Goal: Task Accomplishment & Management: Use online tool/utility

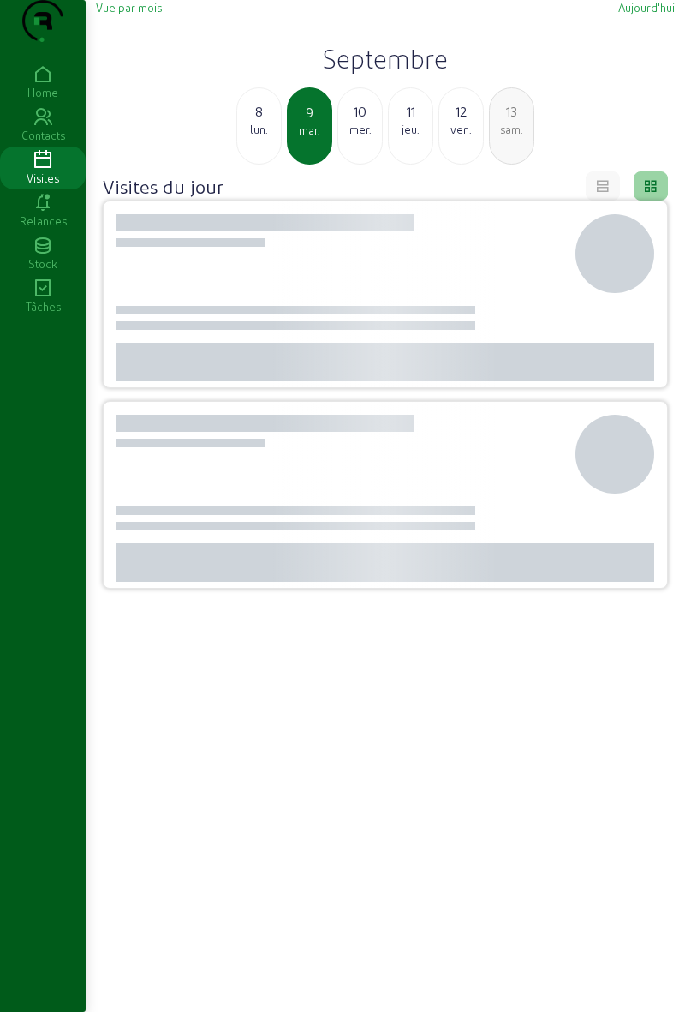
click at [269, 164] on div "8 lun." at bounding box center [258, 125] width 45 height 77
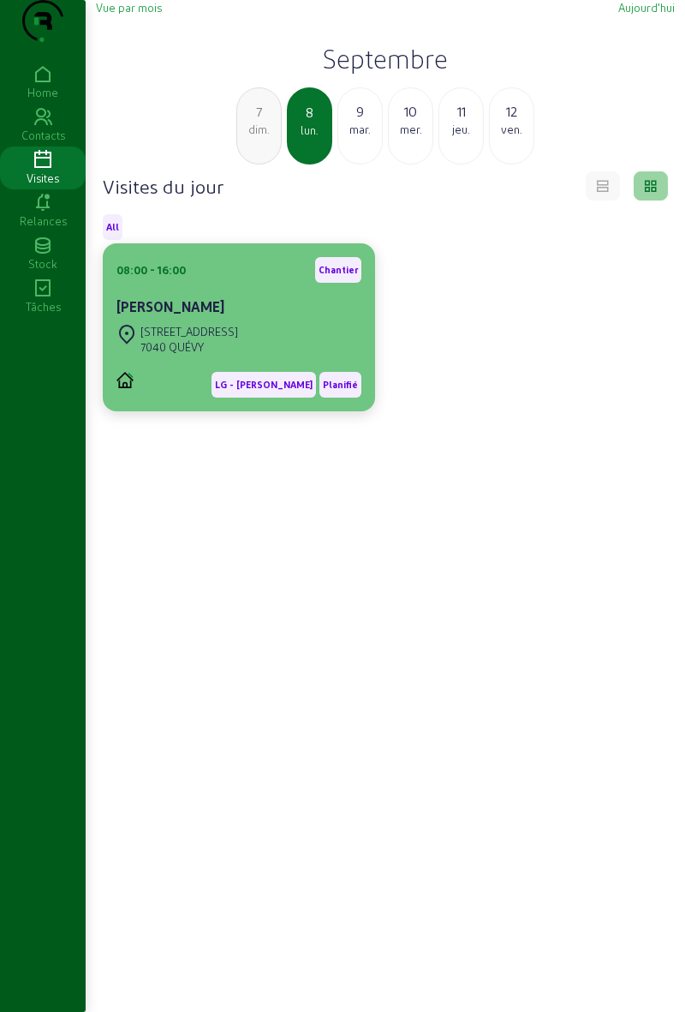
click at [187, 314] on cam-card-title "Marie-Andrée Deghilage" at bounding box center [170, 306] width 108 height 16
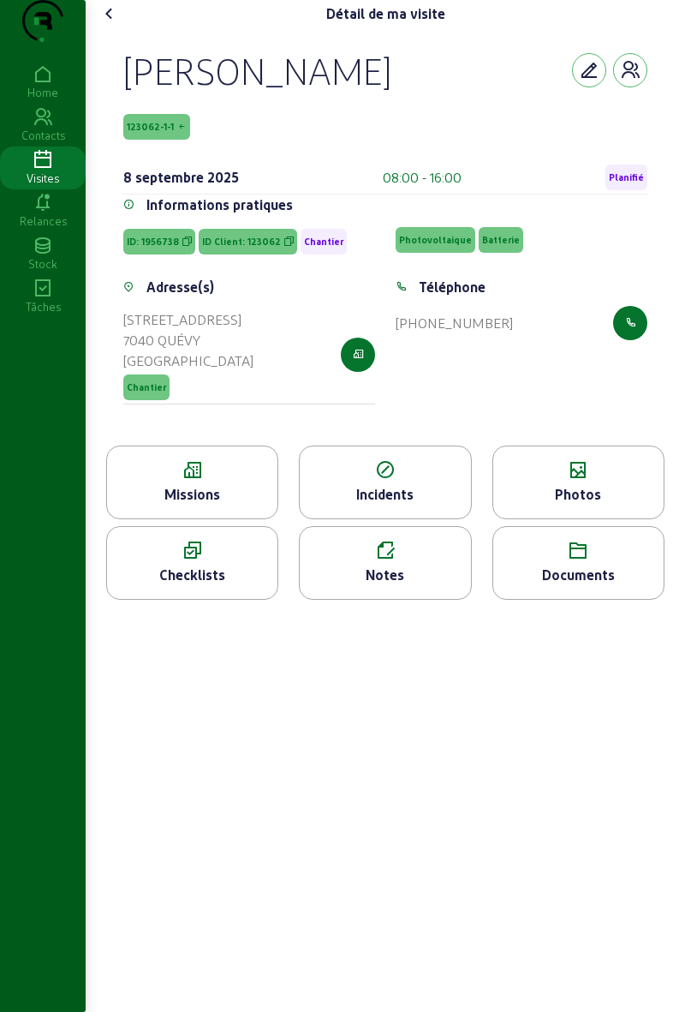
click at [627, 190] on span "Planifié" at bounding box center [627, 177] width 42 height 26
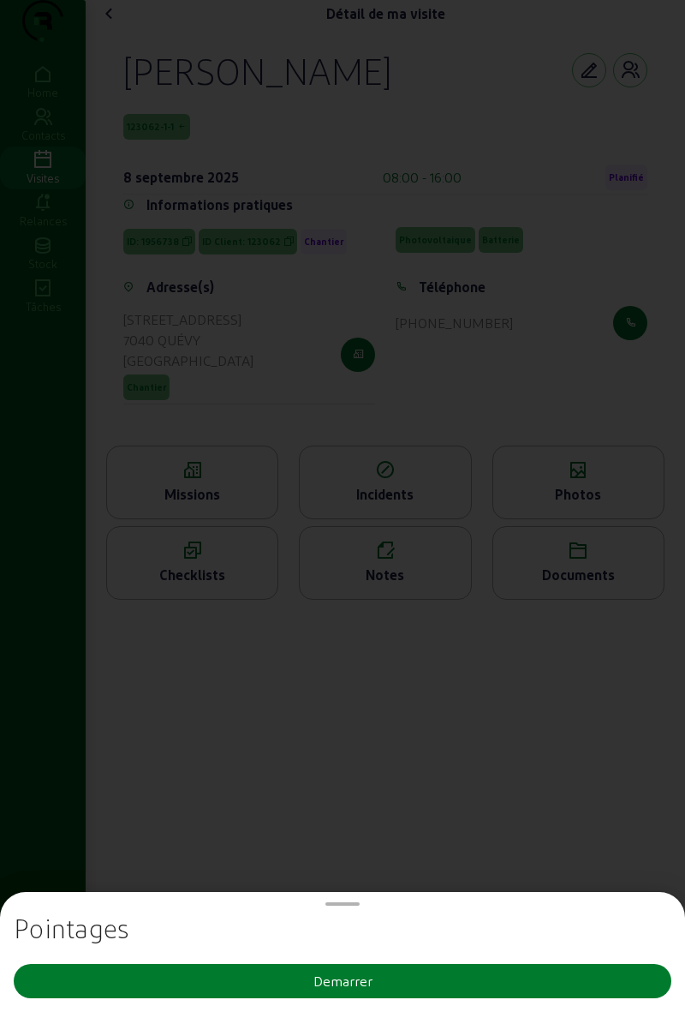
click at [173, 989] on button "Demarrer" at bounding box center [343, 981] width 658 height 34
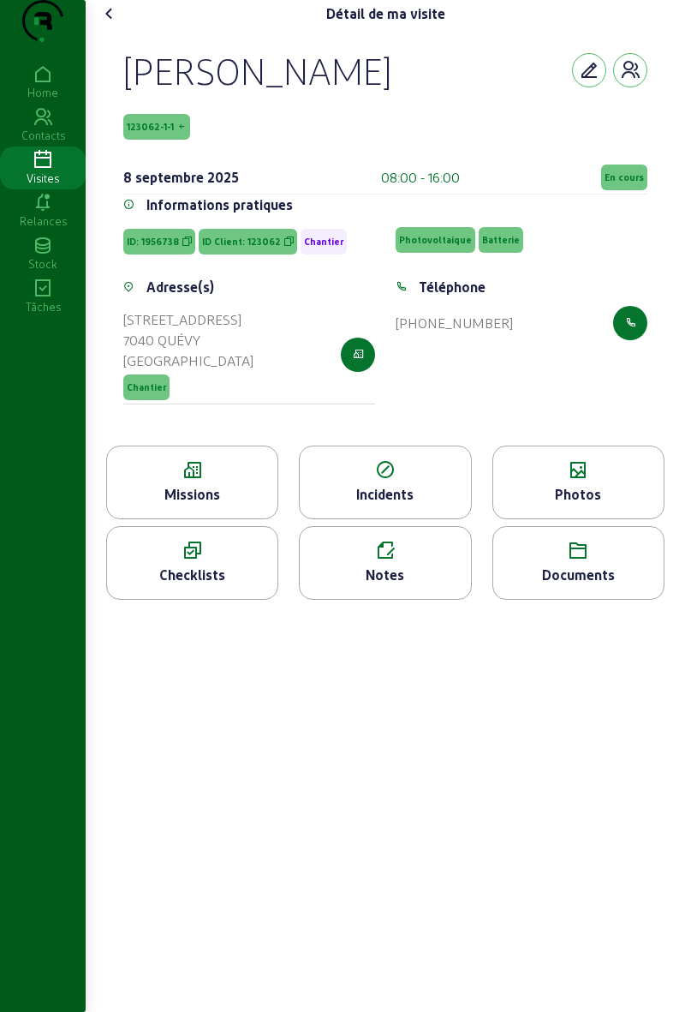
click at [120, 24] on icon at bounding box center [109, 13] width 21 height 21
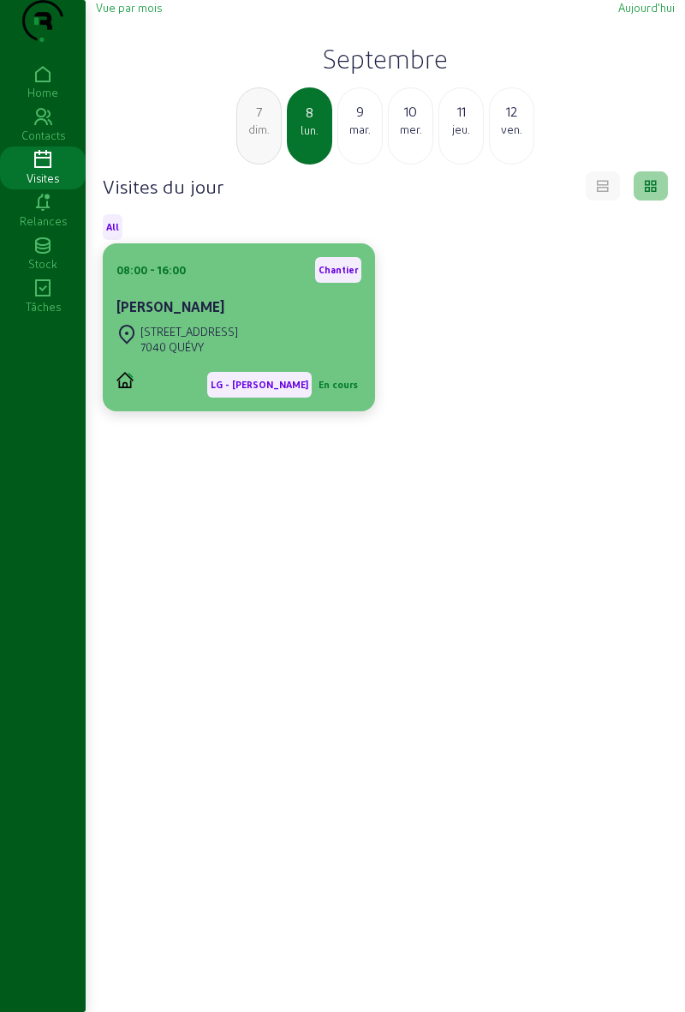
click at [166, 339] on div "Rue de Frameries 86" at bounding box center [189, 331] width 98 height 15
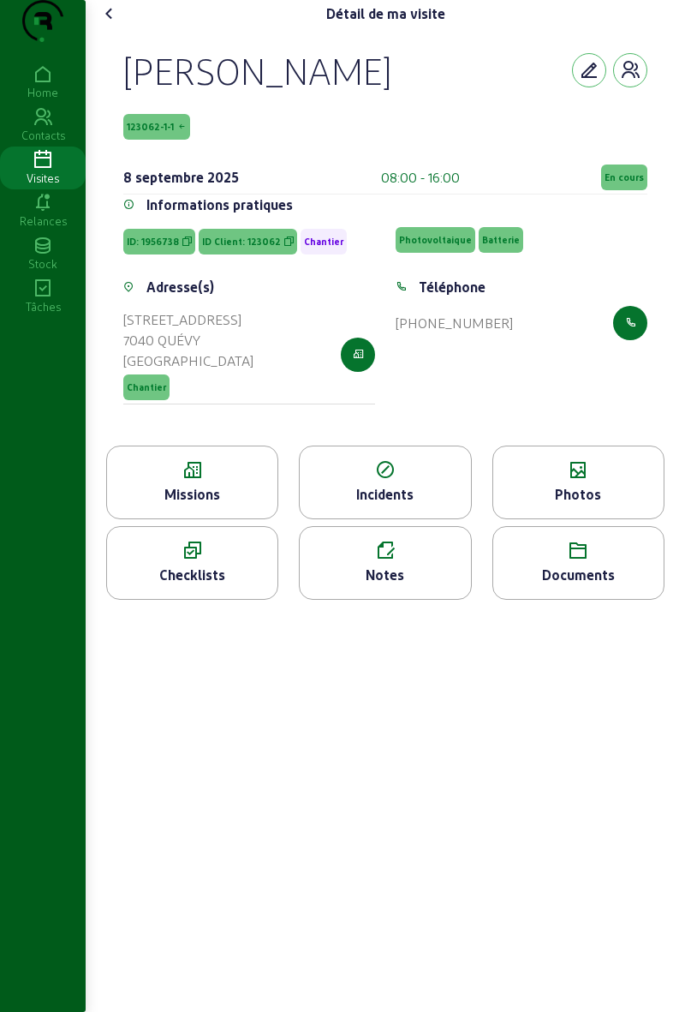
click at [541, 505] on div "Photos" at bounding box center [578, 494] width 170 height 21
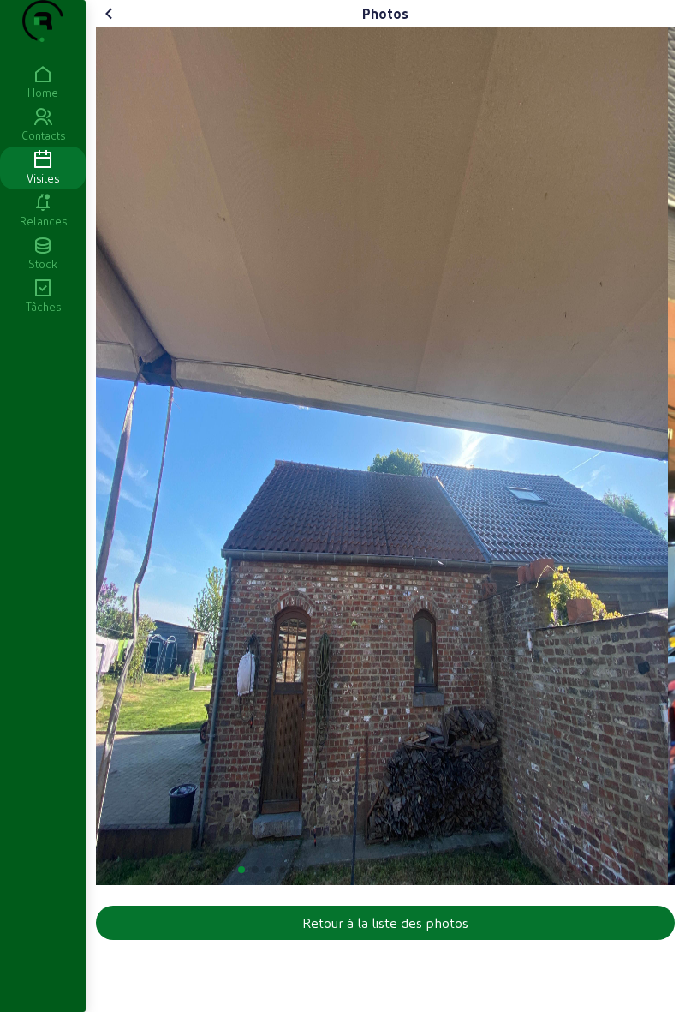
click at [123, 27] on cam-font-icon at bounding box center [109, 13] width 27 height 27
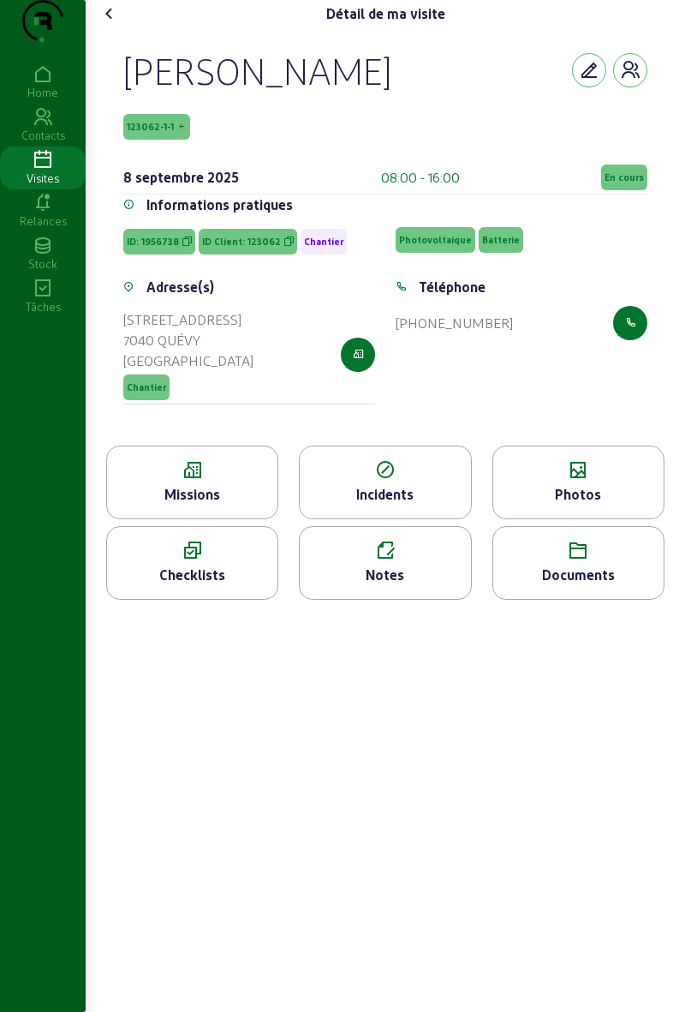
click at [565, 505] on div "Photos" at bounding box center [578, 494] width 170 height 21
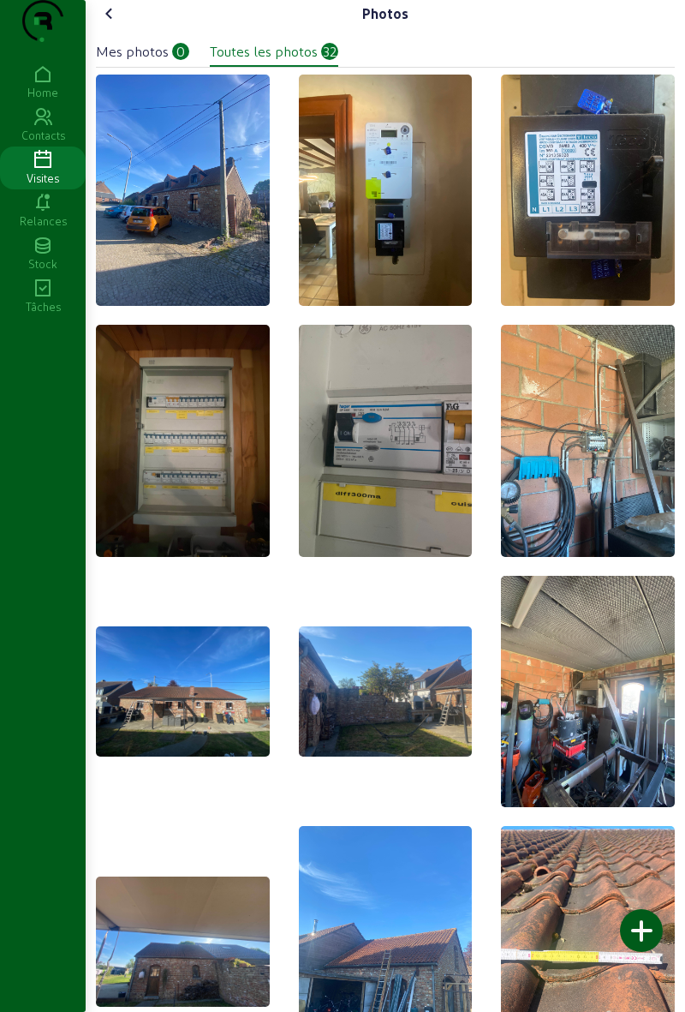
click at [629, 934] on div at bounding box center [641, 930] width 43 height 43
